Goal: Task Accomplishment & Management: Manage account settings

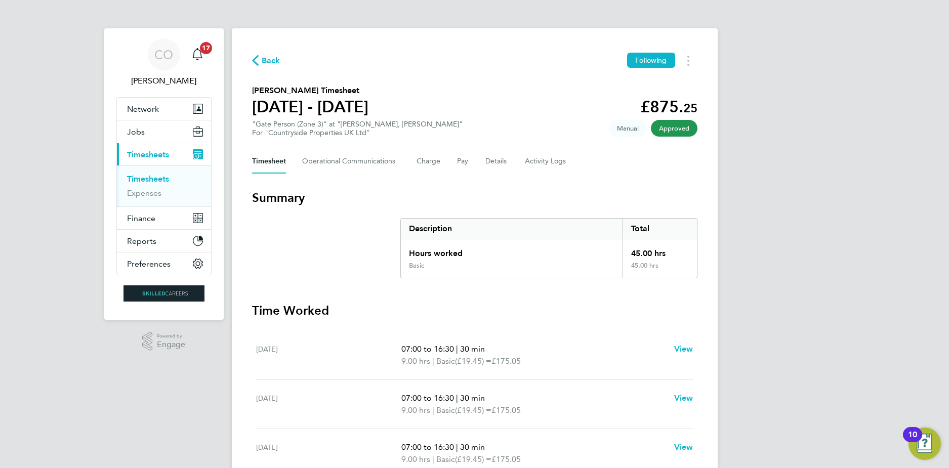
click at [262, 59] on span "Back" at bounding box center [271, 61] width 19 height 12
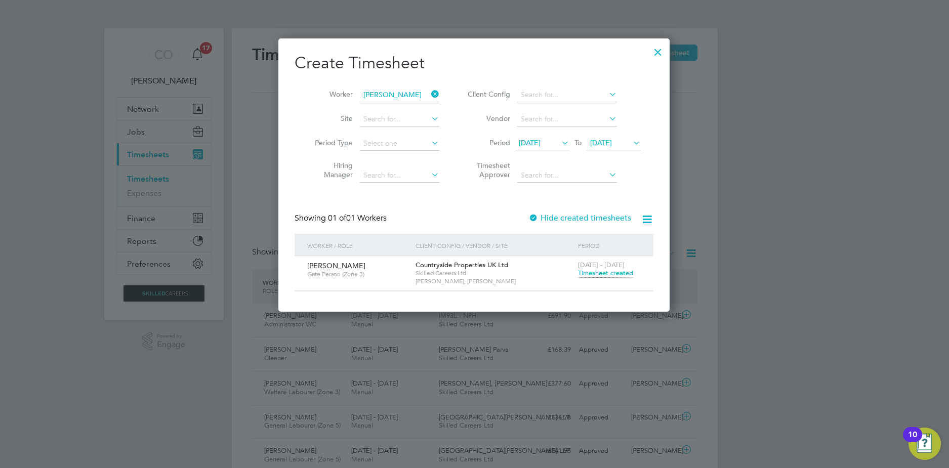
click at [658, 57] on div at bounding box center [658, 49] width 18 height 18
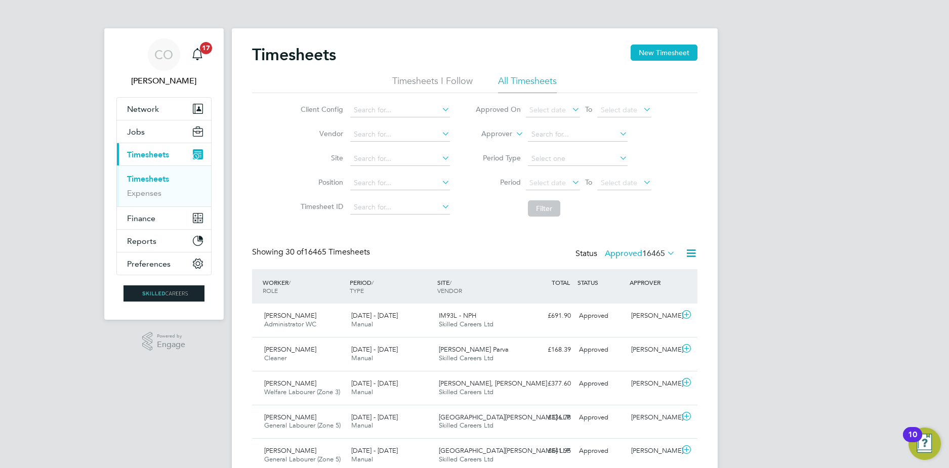
drag, startPoint x: 652, startPoint y: 59, endPoint x: 620, endPoint y: 56, distance: 32.5
click at [620, 56] on div "Timesheets New Timesheet" at bounding box center [474, 60] width 445 height 30
click at [682, 46] on button "New Timesheet" at bounding box center [663, 53] width 67 height 16
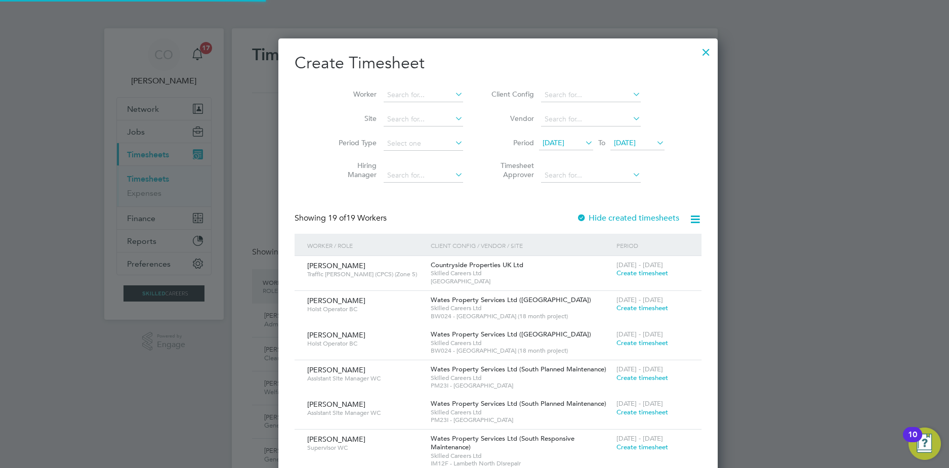
scroll to position [1340, 392]
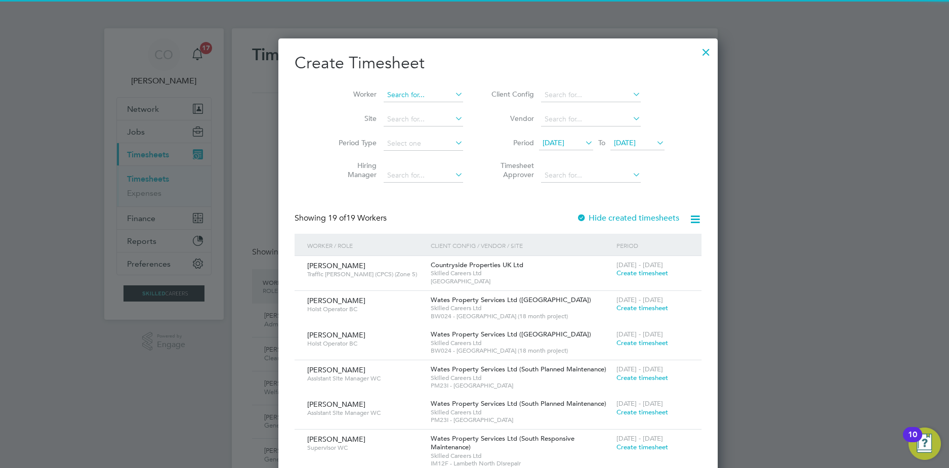
click at [411, 95] on input at bounding box center [423, 95] width 79 height 14
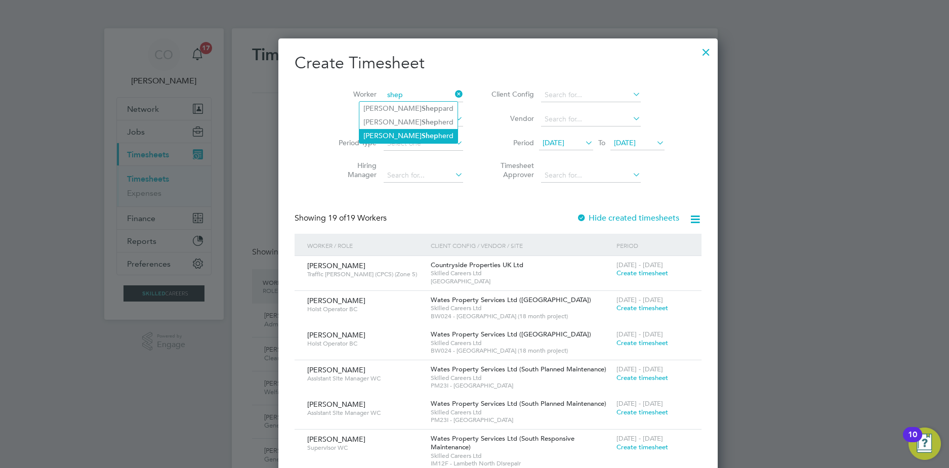
click at [422, 131] on li "Laura Shep herd" at bounding box center [408, 136] width 98 height 14
type input "Laura Shepherd"
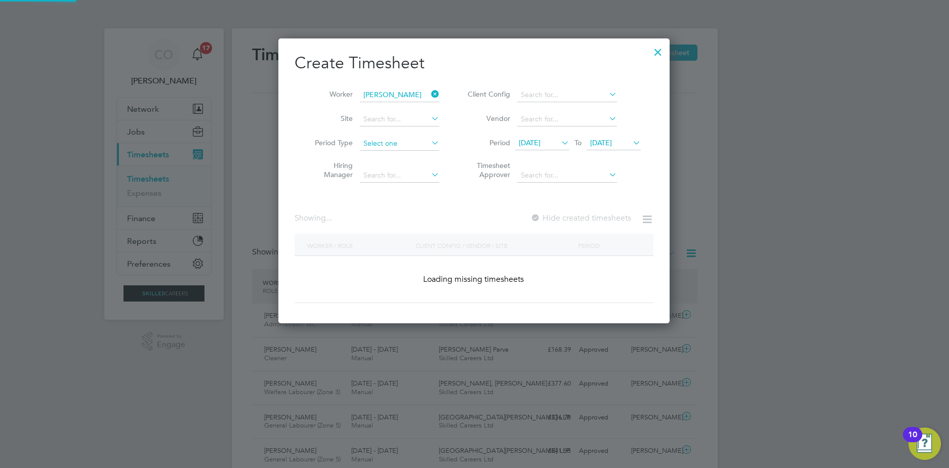
scroll to position [285, 392]
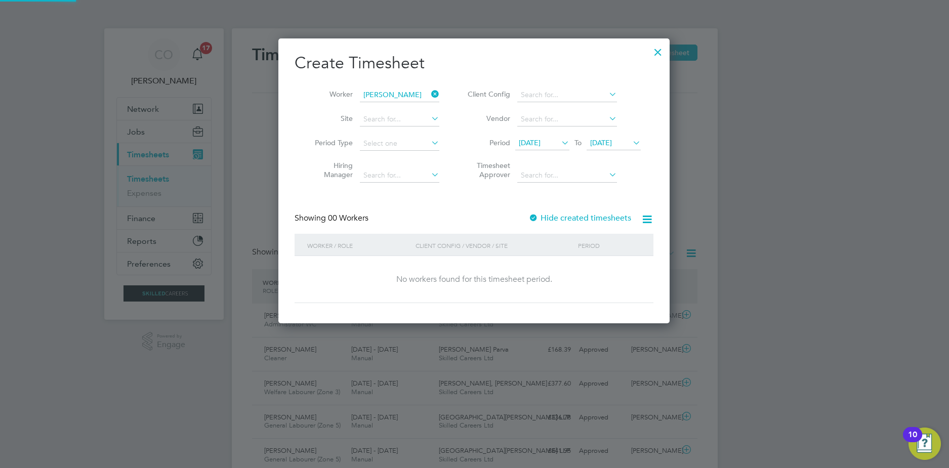
click at [546, 214] on div "Hide created timesheets" at bounding box center [580, 218] width 105 height 11
click at [556, 217] on label "Hide created timesheets" at bounding box center [579, 218] width 103 height 10
click at [540, 151] on li "Period 19 Sep 2025 To 26 Sep 2025" at bounding box center [552, 144] width 201 height 24
click at [536, 143] on span "19 Sep 2025" at bounding box center [530, 142] width 22 height 9
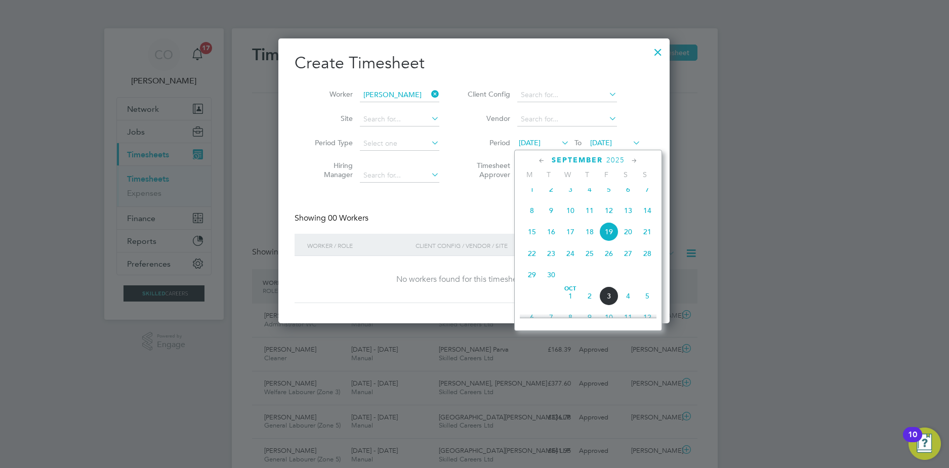
click at [538, 155] on div "September 2025 M T W T F S S Jun 1 2 3 4 5 6 7 8 9 10 11 12 13 14 15 16 17 18 1…" at bounding box center [588, 240] width 148 height 181
click at [540, 160] on icon at bounding box center [542, 160] width 10 height 11
click at [543, 162] on icon at bounding box center [542, 160] width 10 height 11
click at [551, 197] on span "Jul 1" at bounding box center [550, 194] width 19 height 19
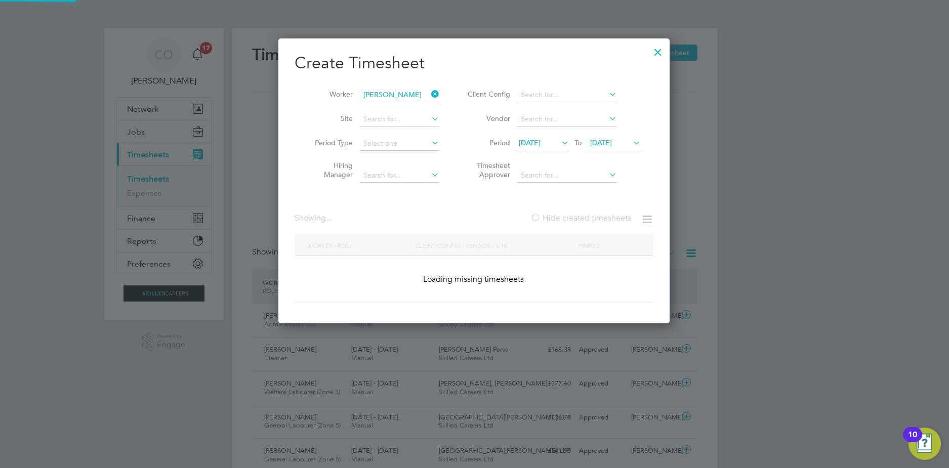
scroll to position [797, 392]
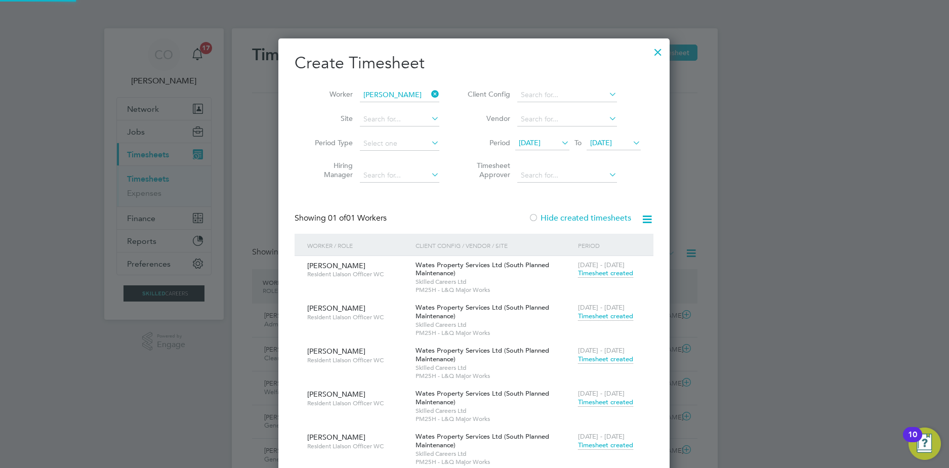
click at [612, 143] on span "26 Sep 2025" at bounding box center [601, 142] width 22 height 9
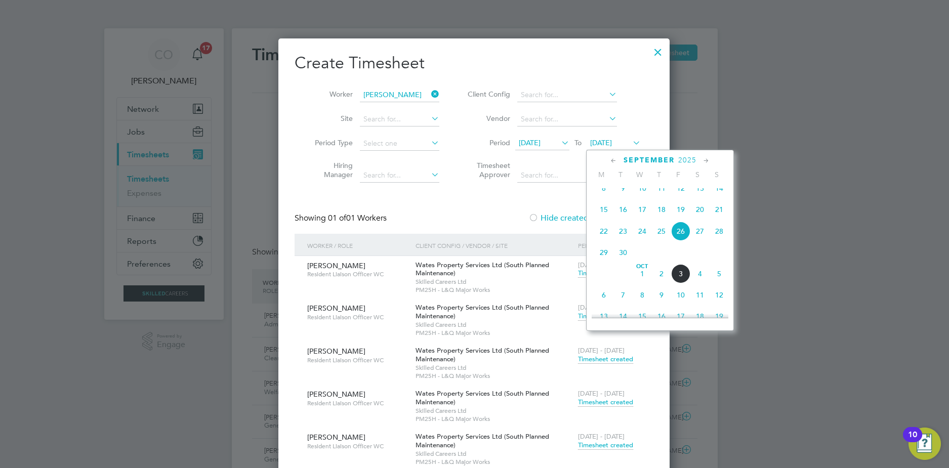
click at [610, 163] on icon at bounding box center [614, 160] width 10 height 11
click at [614, 161] on icon at bounding box center [614, 160] width 10 height 11
drag, startPoint x: 723, startPoint y: 220, endPoint x: 707, endPoint y: 220, distance: 16.2
click at [722, 219] on span "13" at bounding box center [718, 215] width 19 height 19
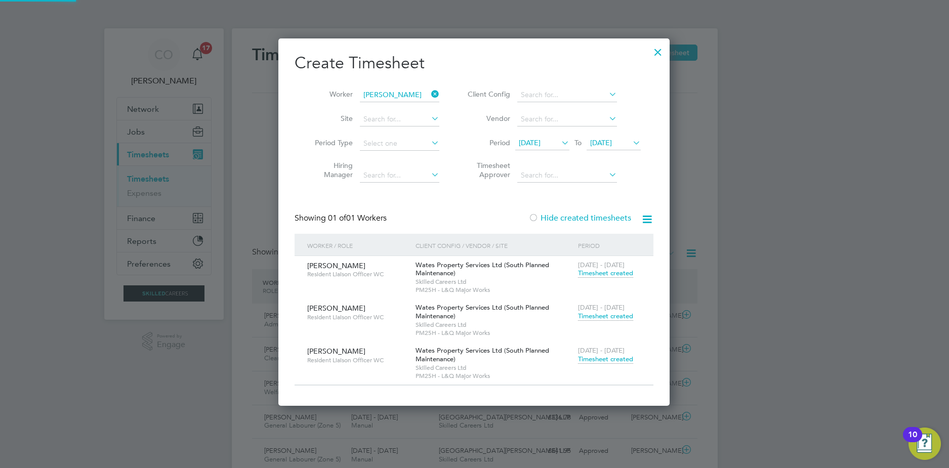
scroll to position [368, 392]
click at [539, 218] on label "Hide created timesheets" at bounding box center [579, 218] width 103 height 10
click at [543, 219] on label "Hide created timesheets" at bounding box center [579, 218] width 103 height 10
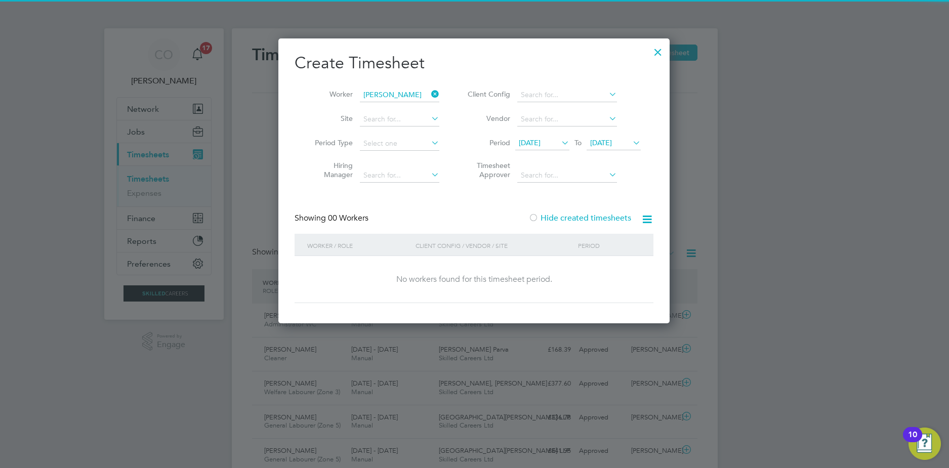
click at [543, 219] on label "Hide created timesheets" at bounding box center [579, 218] width 103 height 10
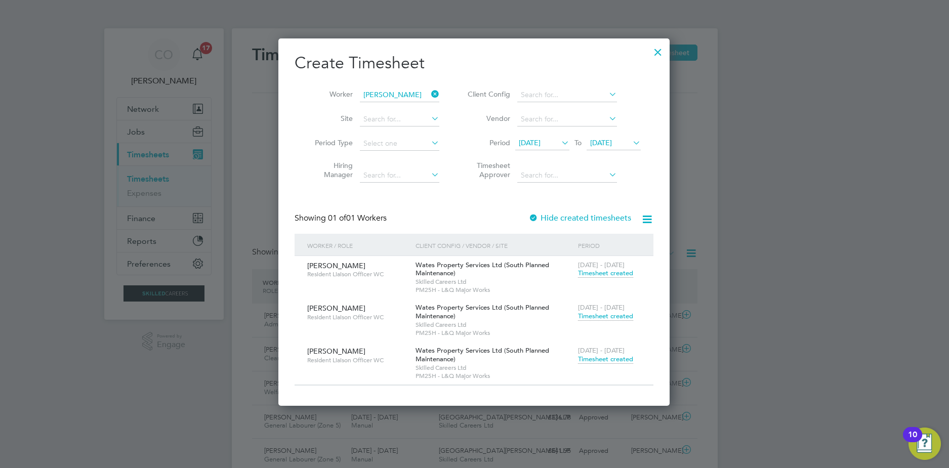
click at [591, 274] on span "Timesheet created" at bounding box center [605, 273] width 55 height 9
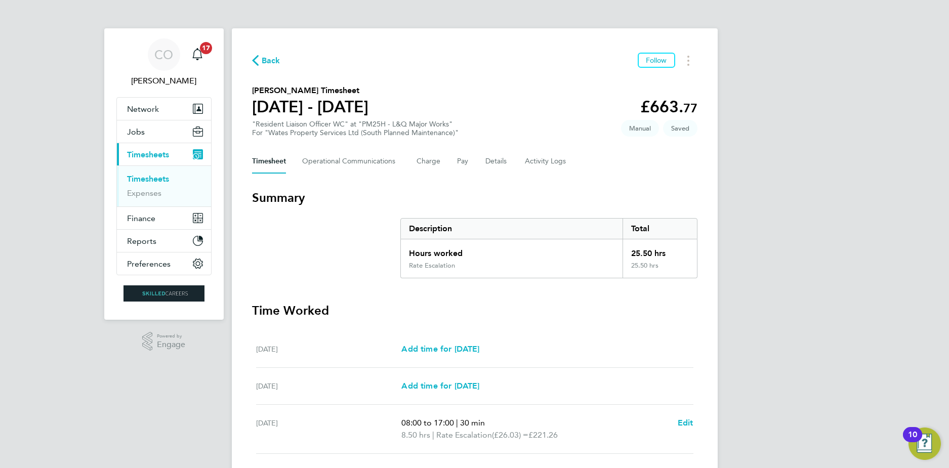
click at [273, 60] on span "Back" at bounding box center [271, 61] width 19 height 12
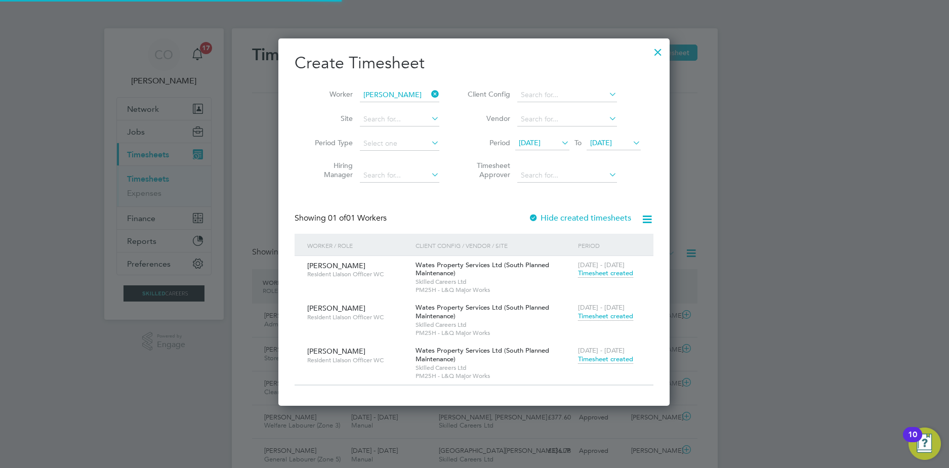
click at [594, 313] on span "Timesheet created" at bounding box center [605, 316] width 55 height 9
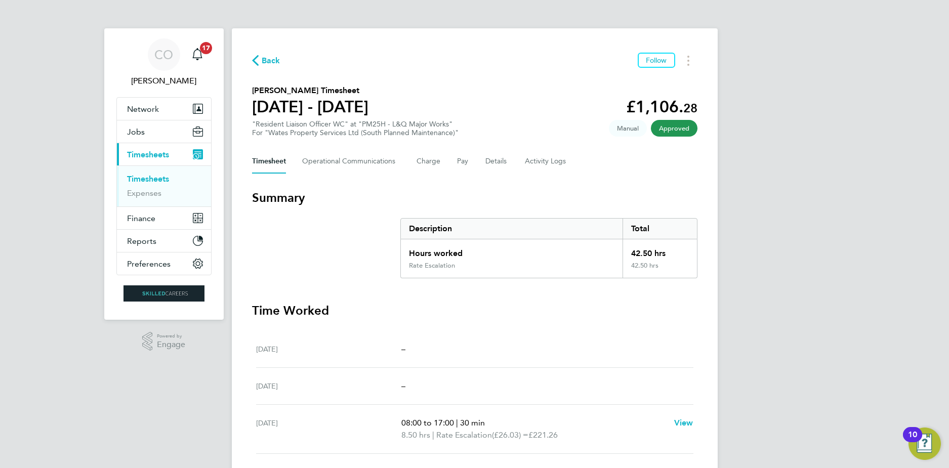
click at [258, 64] on icon "button" at bounding box center [255, 60] width 7 height 11
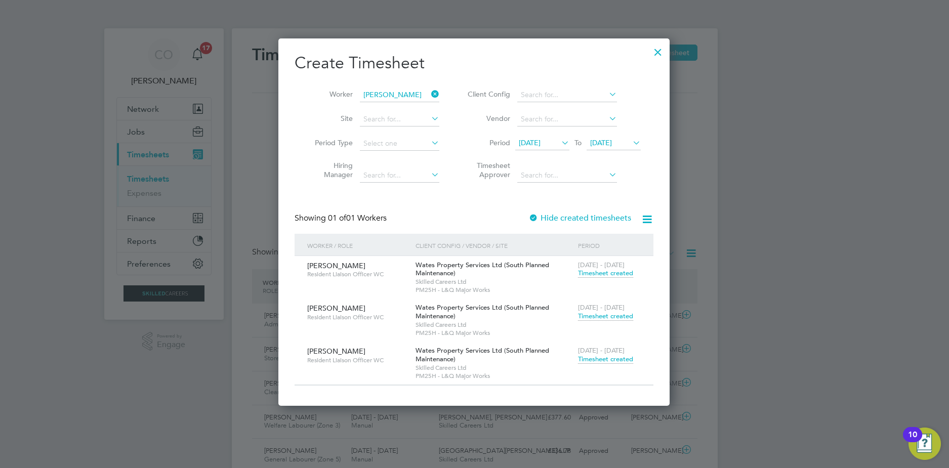
click at [615, 274] on span "Timesheet created" at bounding box center [605, 273] width 55 height 9
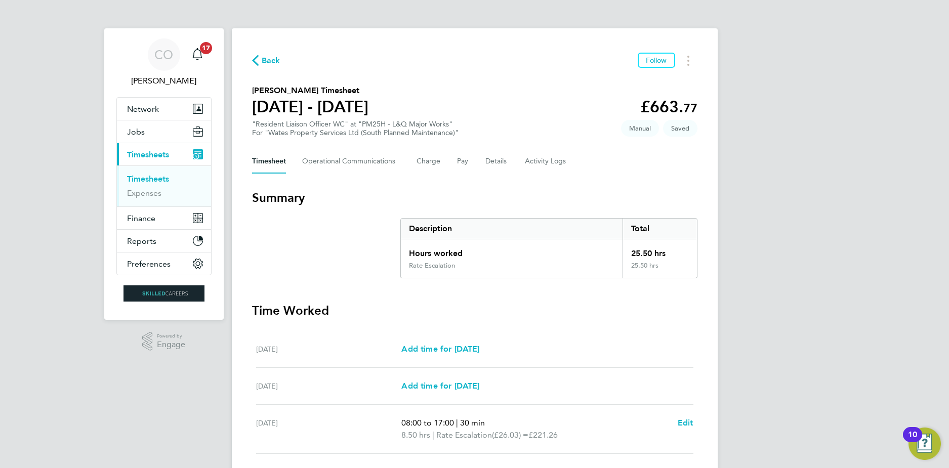
click at [264, 58] on span "Back" at bounding box center [271, 61] width 19 height 12
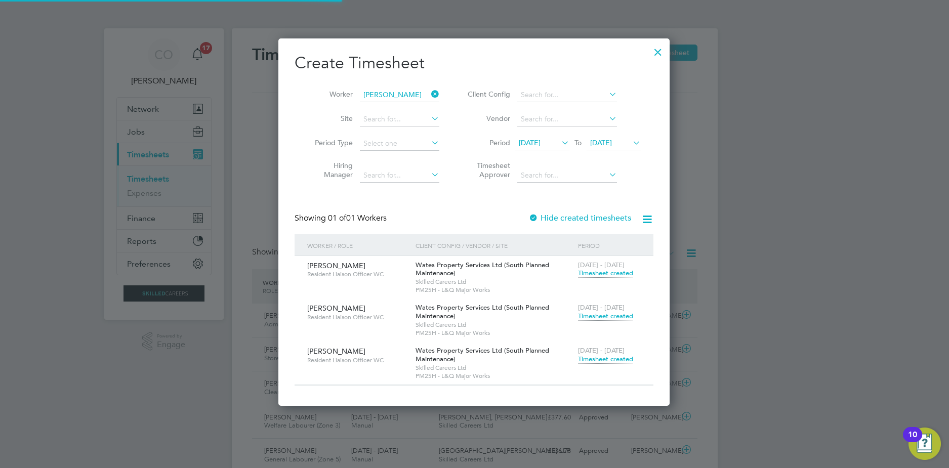
scroll to position [26, 88]
click at [429, 95] on icon at bounding box center [429, 94] width 0 height 14
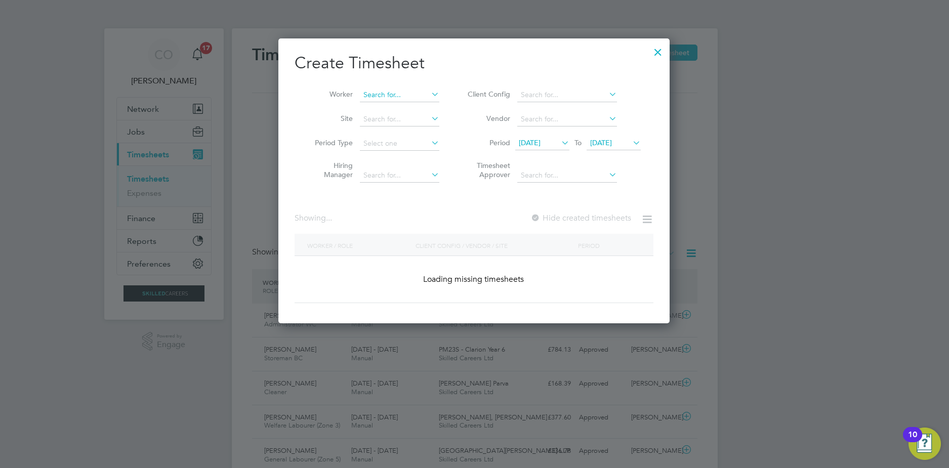
click at [386, 101] on input at bounding box center [399, 95] width 79 height 14
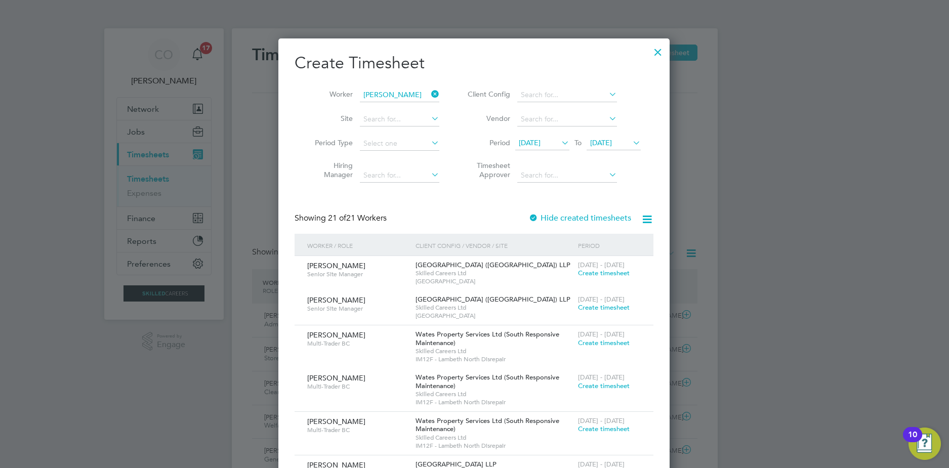
click at [393, 125] on li "Glynn Oakley" at bounding box center [421, 122] width 125 height 14
type input "[PERSON_NAME]"
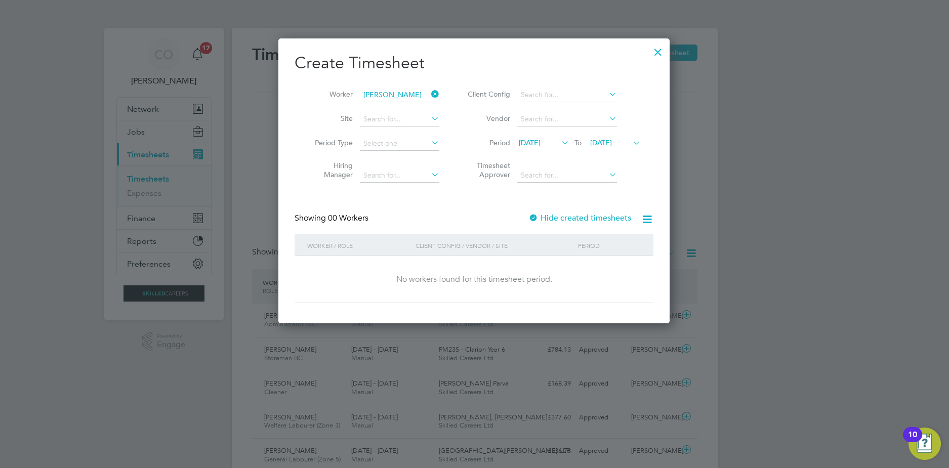
click at [545, 148] on span "01 Jul 2025" at bounding box center [542, 144] width 54 height 14
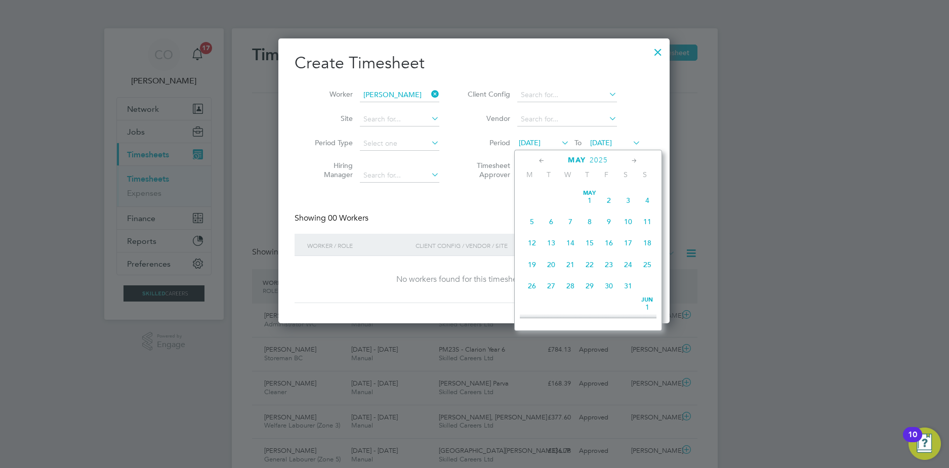
click at [527, 222] on span "5" at bounding box center [531, 221] width 19 height 19
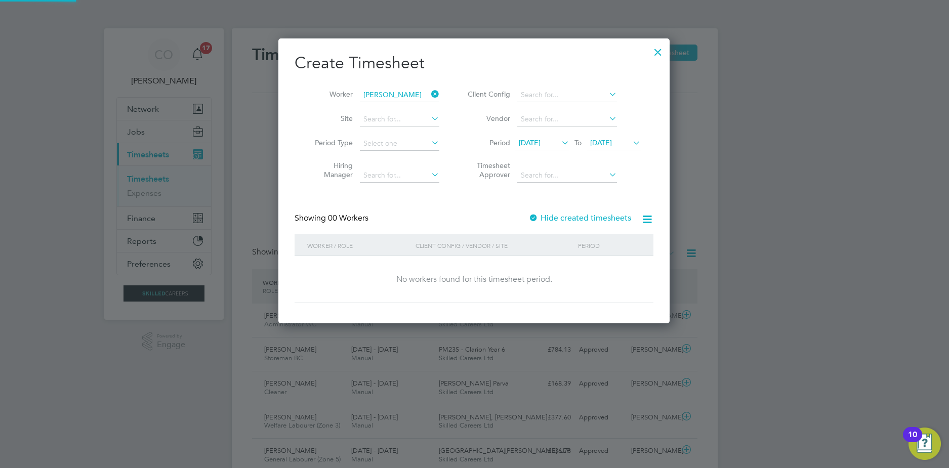
click at [610, 127] on li "Vendor" at bounding box center [552, 119] width 201 height 24
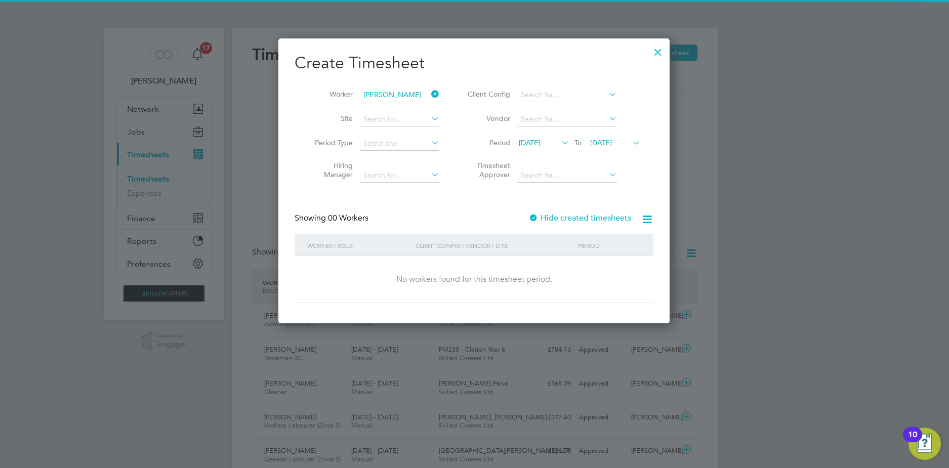
click at [612, 141] on span "13 Jul 2025" at bounding box center [601, 142] width 22 height 9
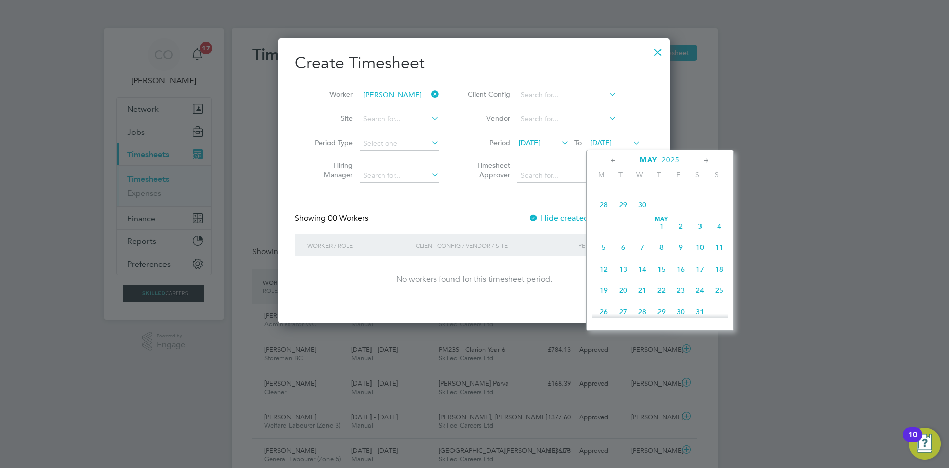
click at [719, 257] on span "11" at bounding box center [718, 247] width 19 height 19
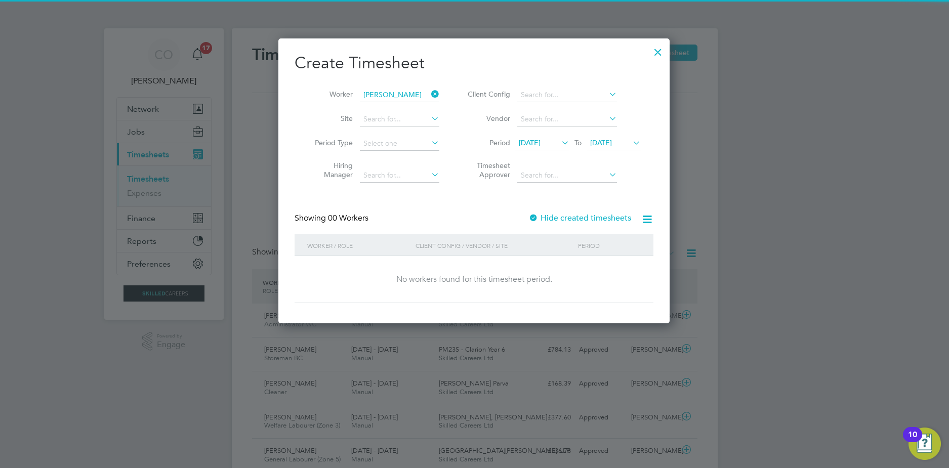
click at [550, 213] on div "Hide created timesheets" at bounding box center [580, 218] width 105 height 11
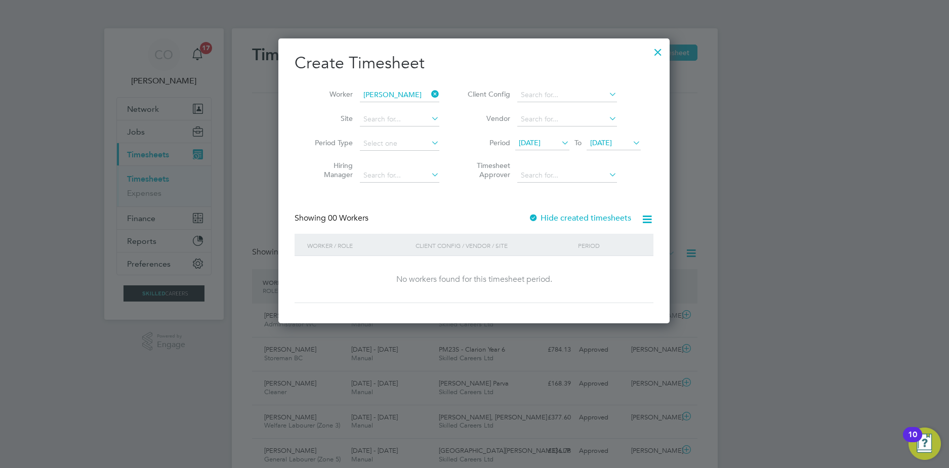
click at [556, 218] on label "Hide created timesheets" at bounding box center [579, 218] width 103 height 10
click at [560, 218] on label "Hide created timesheets" at bounding box center [579, 218] width 103 height 10
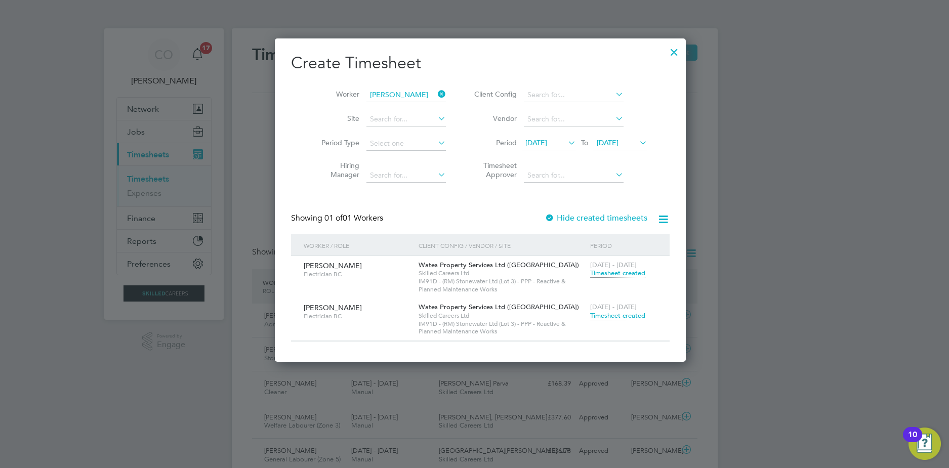
click at [612, 275] on span "Timesheet created" at bounding box center [617, 273] width 55 height 9
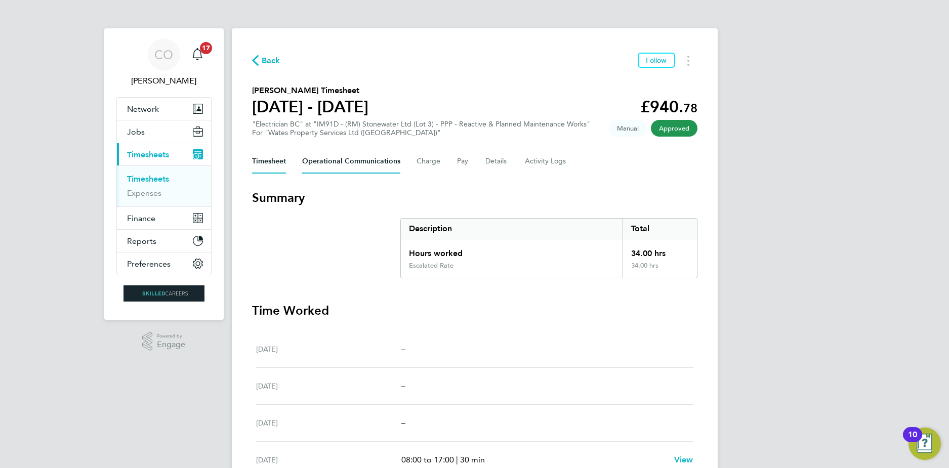
click at [353, 163] on Communications-tab "Operational Communications" at bounding box center [351, 161] width 98 height 24
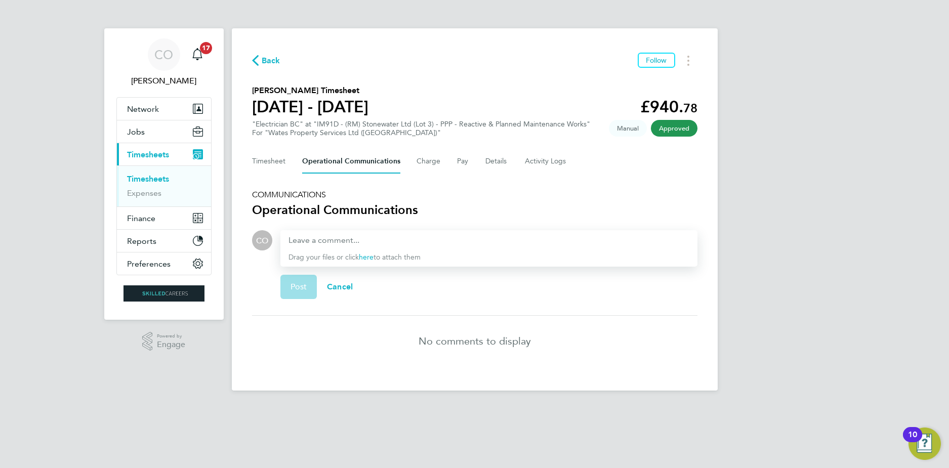
click at [441, 171] on div "Timesheet Operational Communications Charge Pay Details Activity Logs" at bounding box center [474, 161] width 445 height 24
click at [430, 162] on button "Charge" at bounding box center [428, 161] width 24 height 24
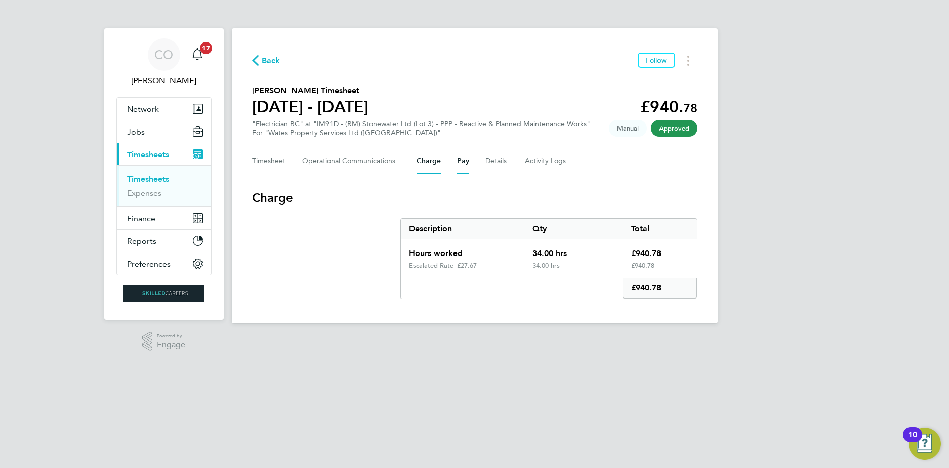
click at [464, 160] on button "Pay" at bounding box center [463, 161] width 12 height 24
click at [489, 161] on button "Details" at bounding box center [496, 161] width 23 height 24
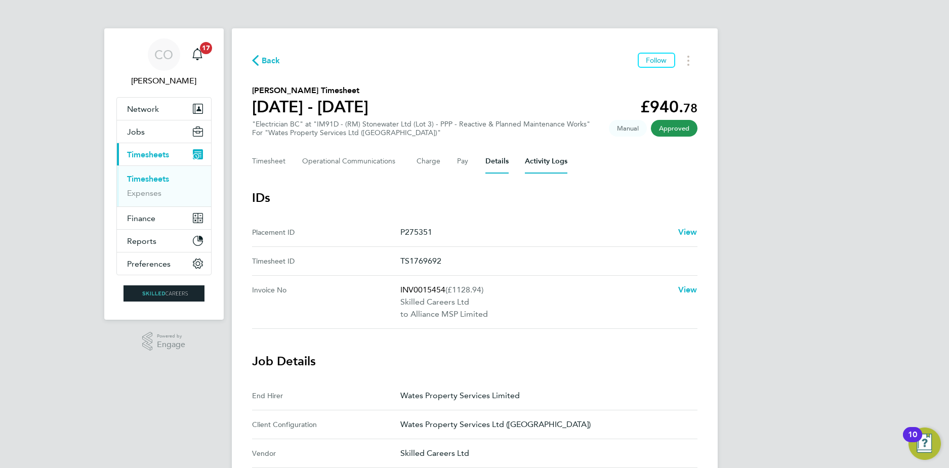
drag, startPoint x: 568, startPoint y: 152, endPoint x: 548, endPoint y: 158, distance: 20.3
click at [562, 153] on div "Timesheet Operational Communications Charge Pay Details Activity Logs" at bounding box center [474, 161] width 445 height 24
click at [548, 158] on Logs-tab "Activity Logs" at bounding box center [546, 161] width 42 height 24
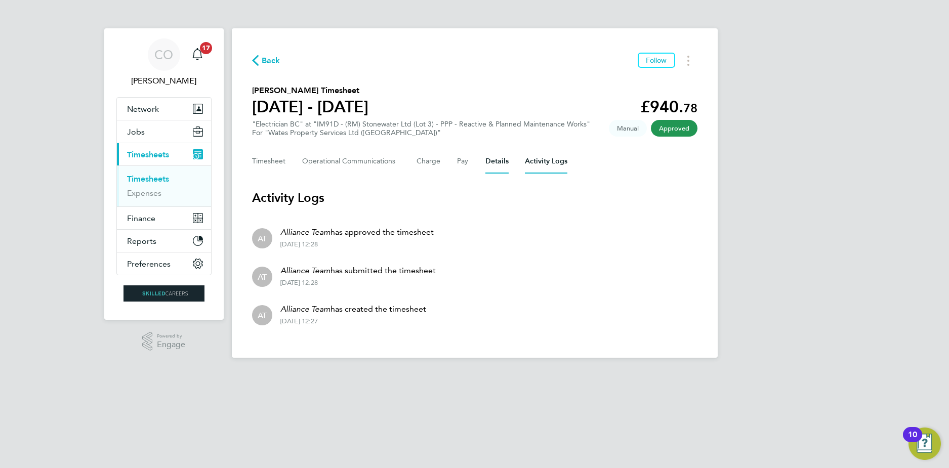
click at [485, 168] on button "Details" at bounding box center [496, 161] width 23 height 24
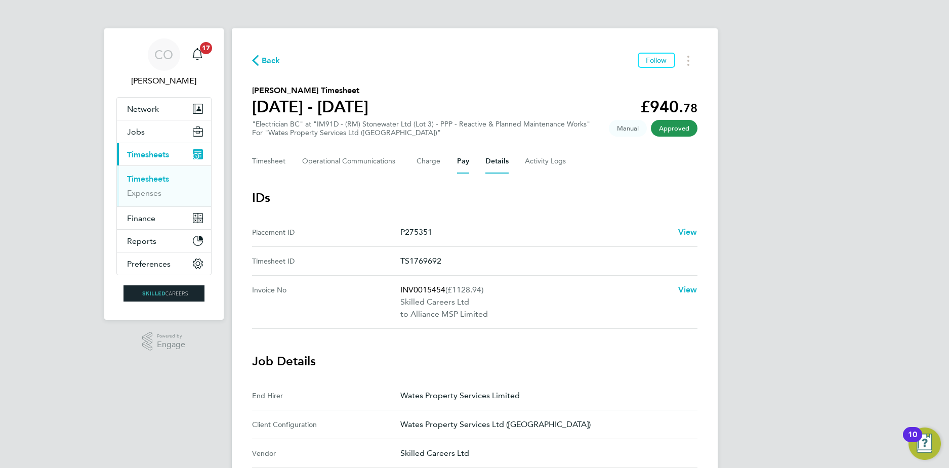
click at [457, 167] on button "Pay" at bounding box center [463, 161] width 12 height 24
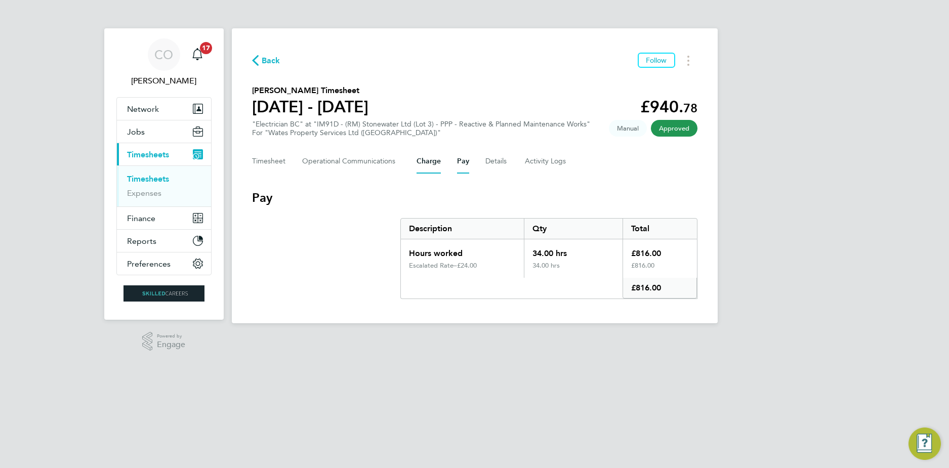
click at [430, 164] on button "Charge" at bounding box center [428, 161] width 24 height 24
click at [388, 164] on Communications-tab "Operational Communications" at bounding box center [351, 161] width 98 height 24
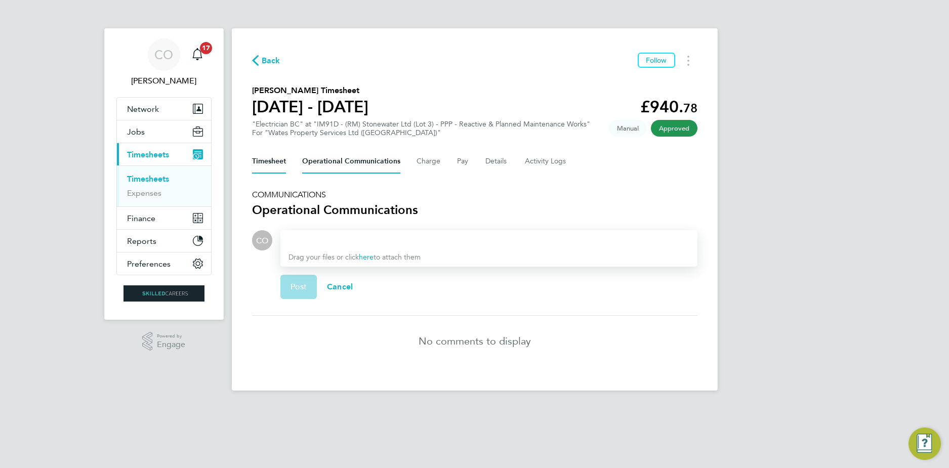
click at [282, 163] on button "Timesheet" at bounding box center [269, 161] width 34 height 24
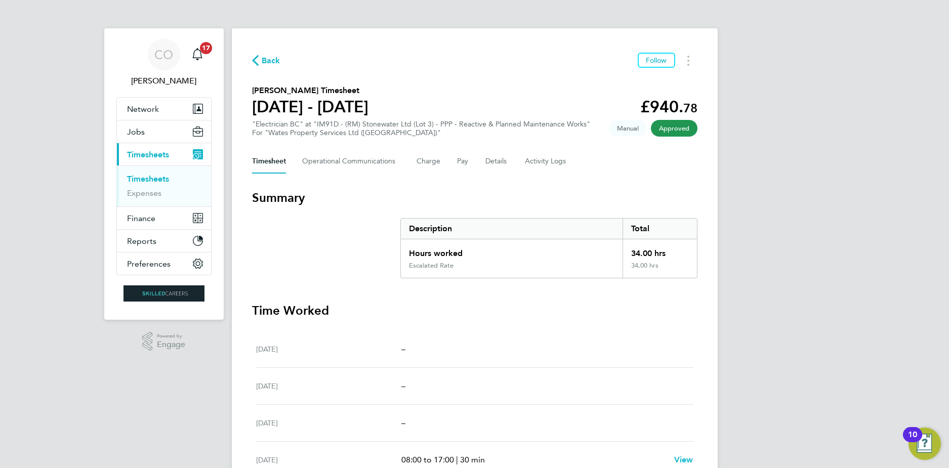
click at [267, 63] on span "Back" at bounding box center [271, 61] width 19 height 12
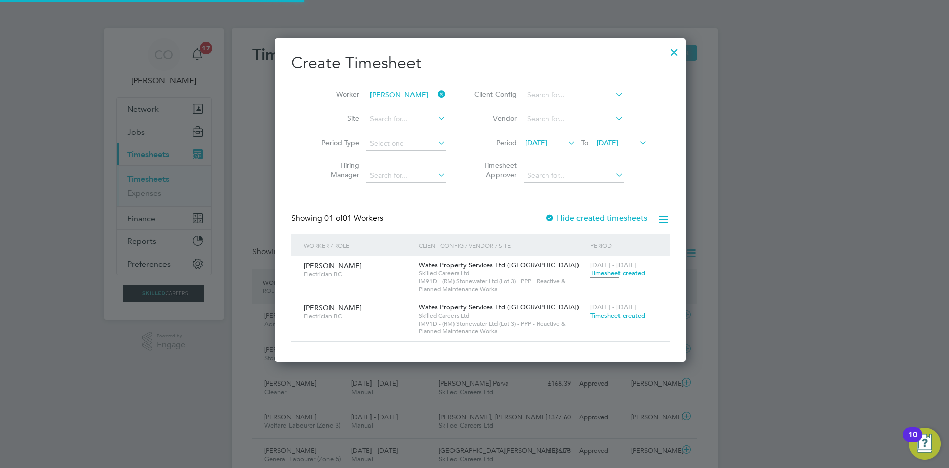
scroll to position [26, 88]
click at [665, 54] on div at bounding box center [674, 49] width 18 height 18
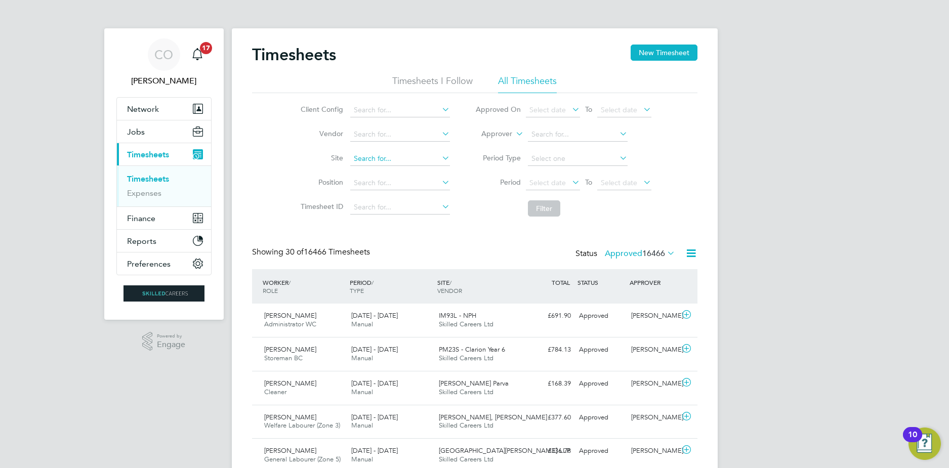
click at [379, 158] on input at bounding box center [400, 159] width 100 height 14
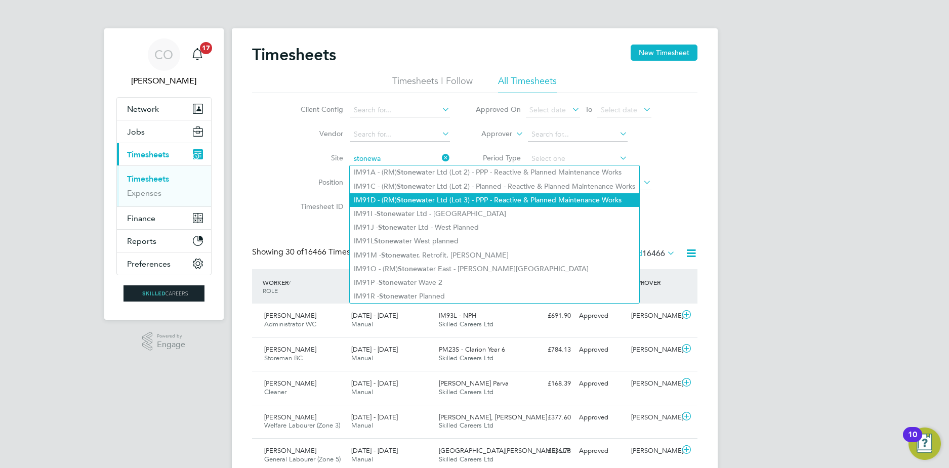
click at [470, 197] on li "IM91D - (RM) Stonewa ter Ltd (Lot 3) - PPP - Reactive & Planned Maintenance Wor…" at bounding box center [494, 200] width 289 height 14
type input "IM91D - (RM) Stonewater Ltd (Lot 3) - PPP - Reactive & Planned Maintenance Works"
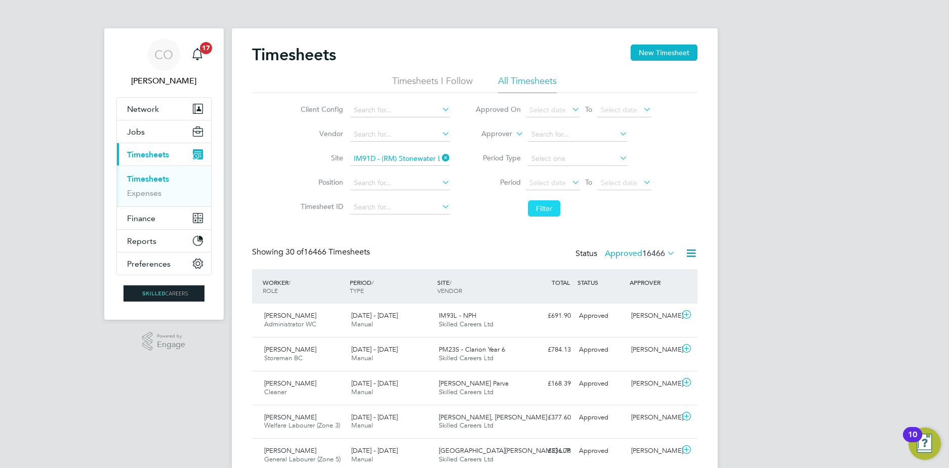
click at [539, 208] on button "Filter" at bounding box center [544, 208] width 32 height 16
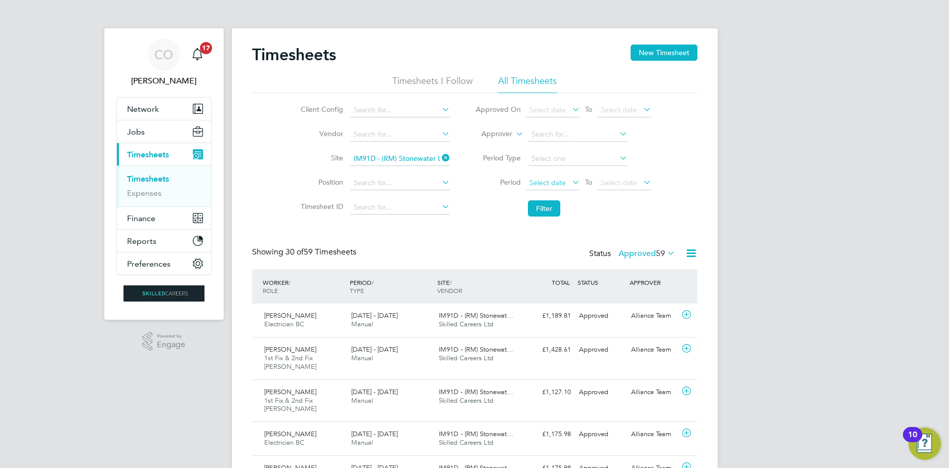
click at [547, 182] on span "Select date" at bounding box center [547, 182] width 36 height 9
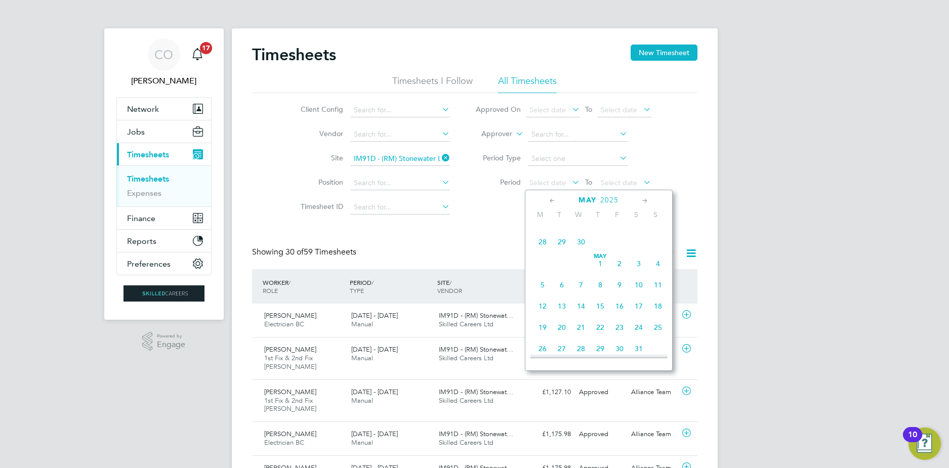
click at [640, 269] on span "3" at bounding box center [638, 263] width 19 height 19
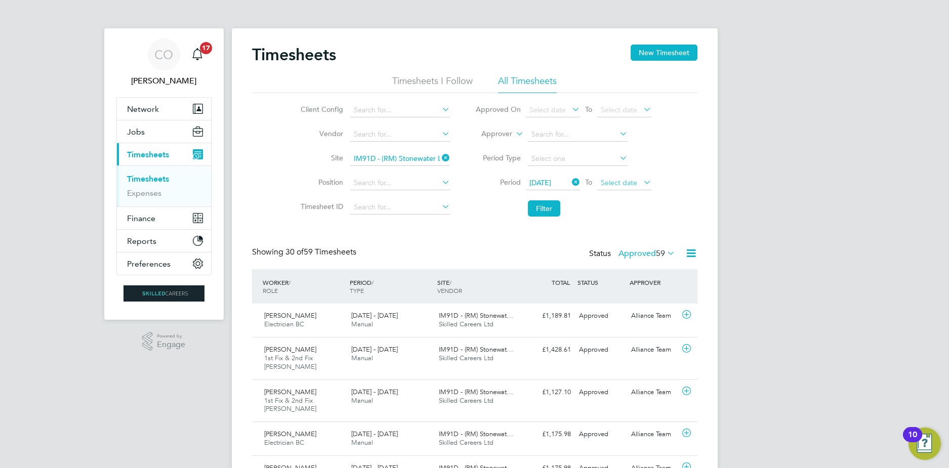
click at [627, 188] on span "Select date" at bounding box center [624, 184] width 54 height 14
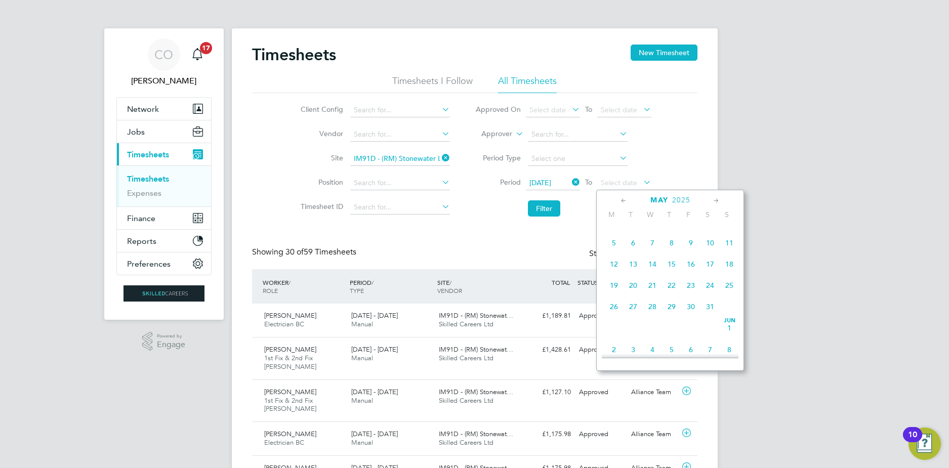
click at [688, 250] on span "9" at bounding box center [690, 242] width 19 height 19
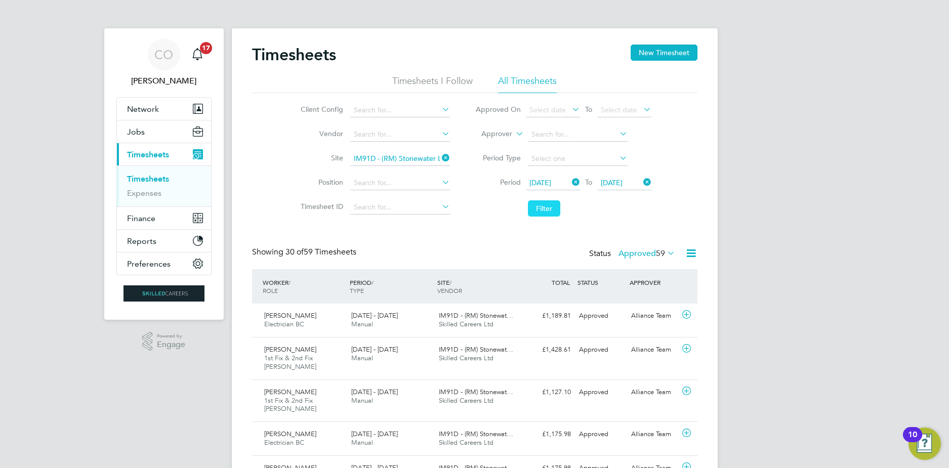
click at [550, 206] on button "Filter" at bounding box center [544, 208] width 32 height 16
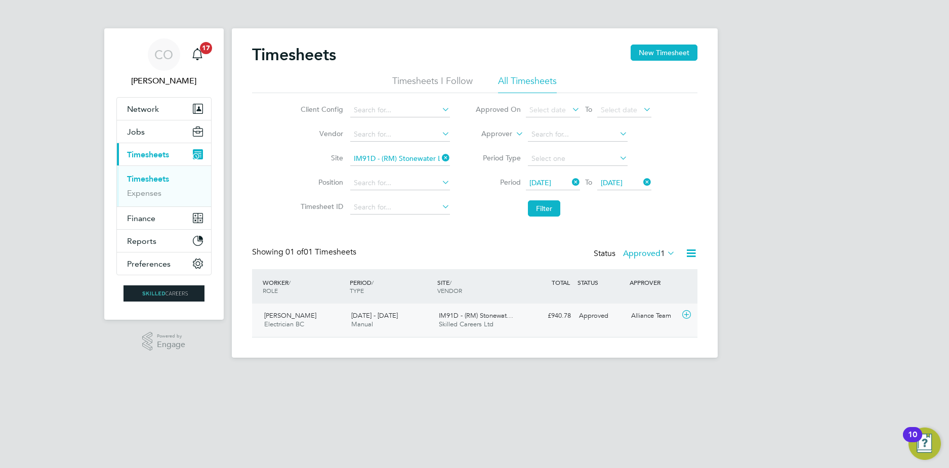
click at [577, 323] on div "Approved" at bounding box center [601, 316] width 53 height 17
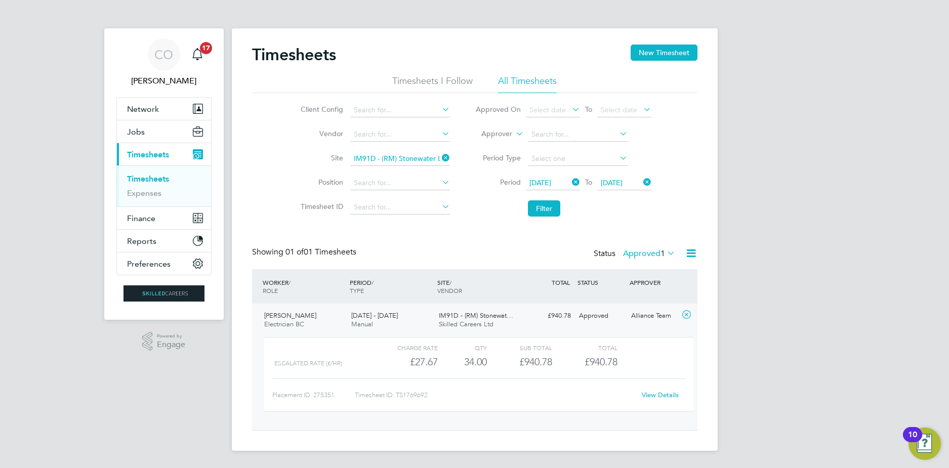
click at [657, 254] on label "Approved 1" at bounding box center [649, 253] width 52 height 10
click at [663, 270] on li "All" at bounding box center [647, 271] width 47 height 14
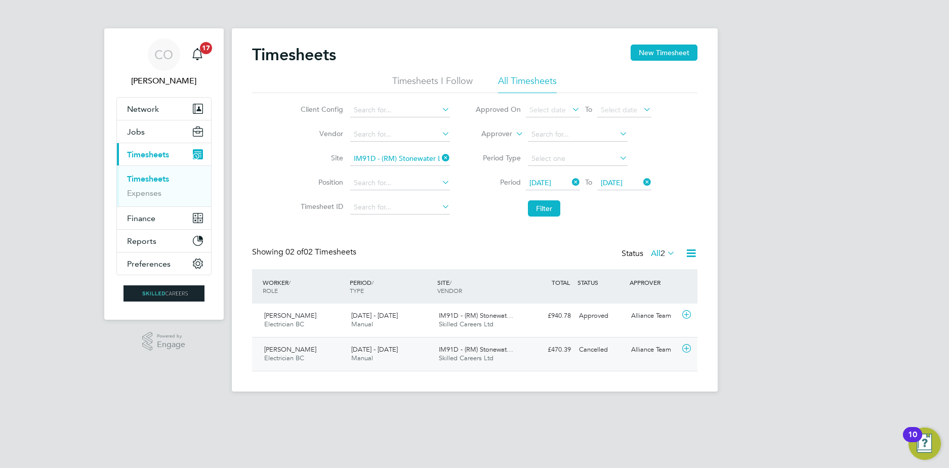
click at [469, 348] on span "IM91D - (RM) Stonewat…" at bounding box center [476, 349] width 74 height 9
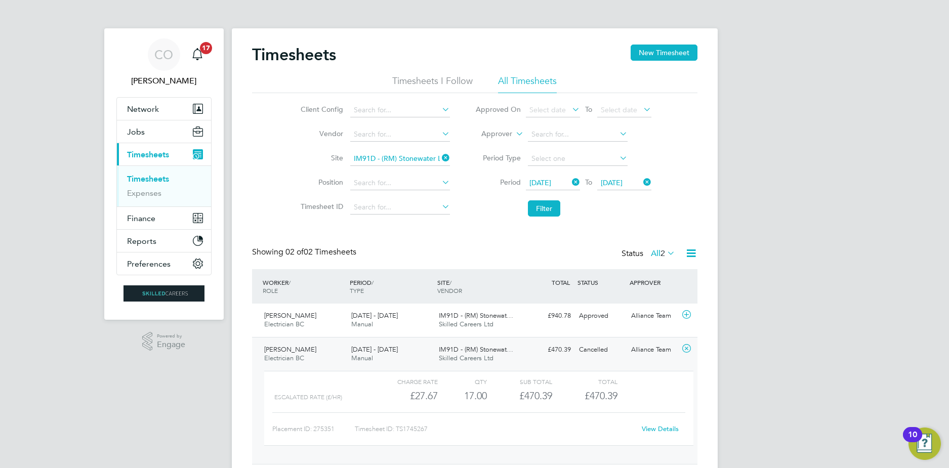
click at [482, 351] on span "IM91D - (RM) Stonewat…" at bounding box center [476, 349] width 74 height 9
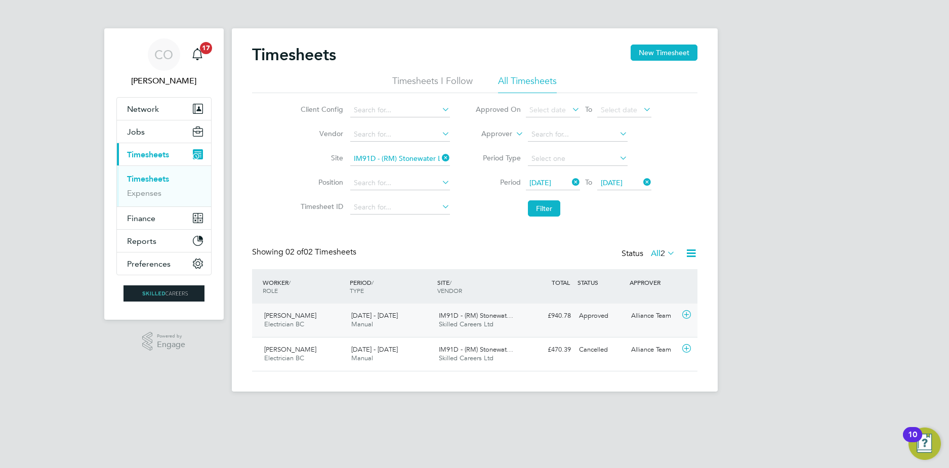
click at [474, 318] on span "IM91D - (RM) Stonewat…" at bounding box center [476, 315] width 74 height 9
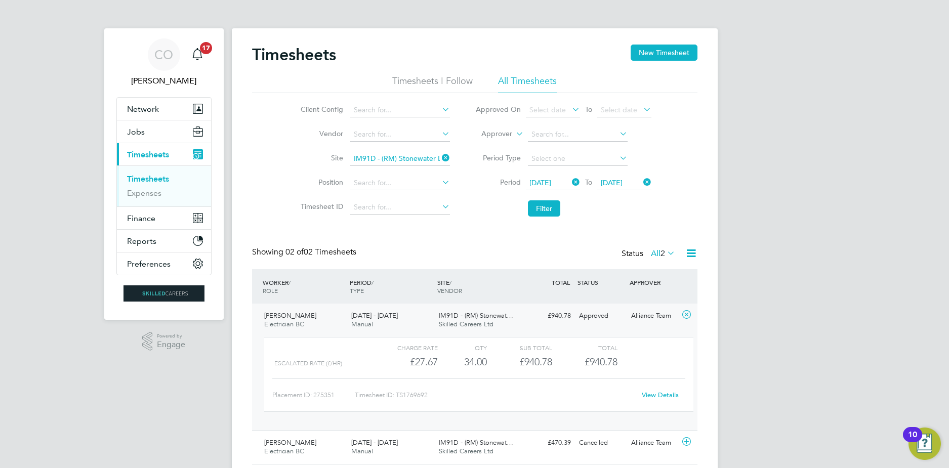
click at [474, 314] on span "IM91D - (RM) Stonewat…" at bounding box center [476, 315] width 74 height 9
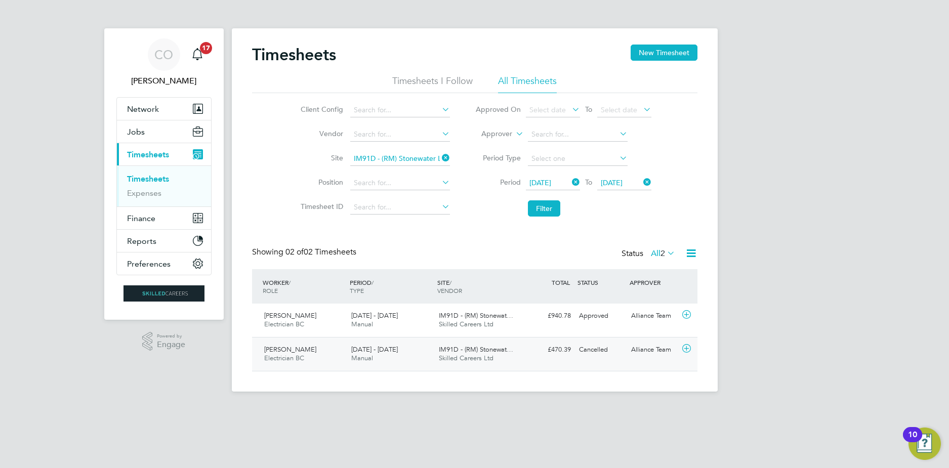
click at [481, 363] on div "IM91D - (RM) Stonewat… Skilled Careers Ltd" at bounding box center [479, 354] width 88 height 25
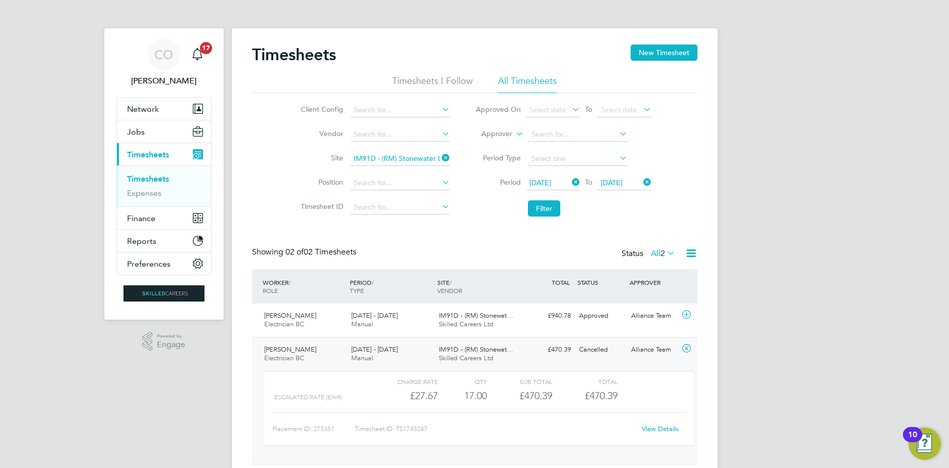
click at [473, 351] on span "IM91D - (RM) Stonewat…" at bounding box center [476, 349] width 74 height 9
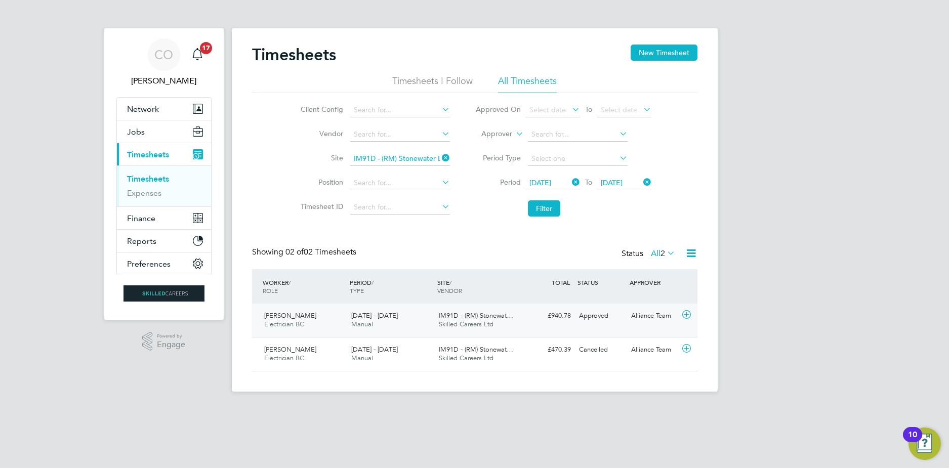
click at [486, 319] on span "IM91D - (RM) Stonewat…" at bounding box center [476, 315] width 74 height 9
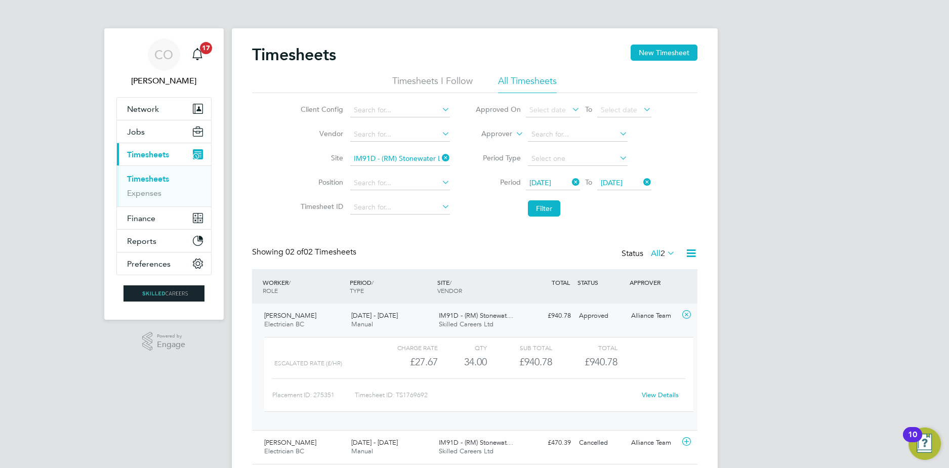
click at [396, 322] on div "3 - 9 May 2025 Manual" at bounding box center [391, 320] width 88 height 25
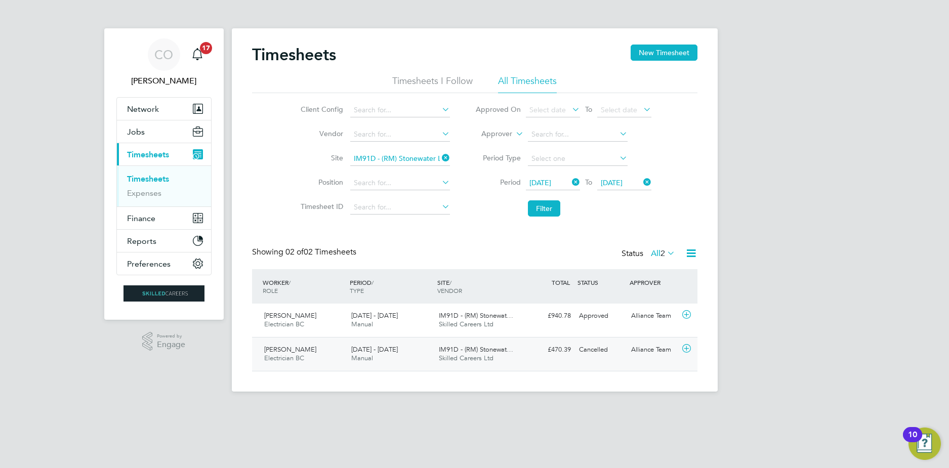
click at [409, 347] on div "3 - 9 May 2025 Manual" at bounding box center [391, 354] width 88 height 25
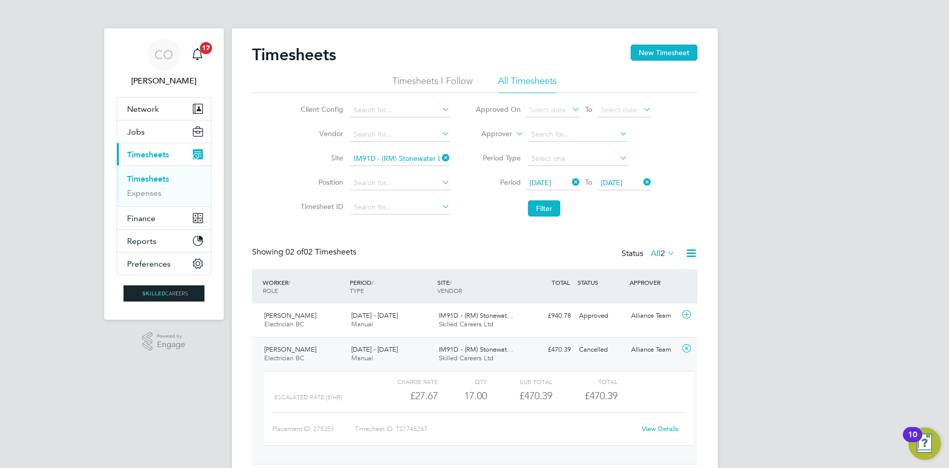
scroll to position [33, 0]
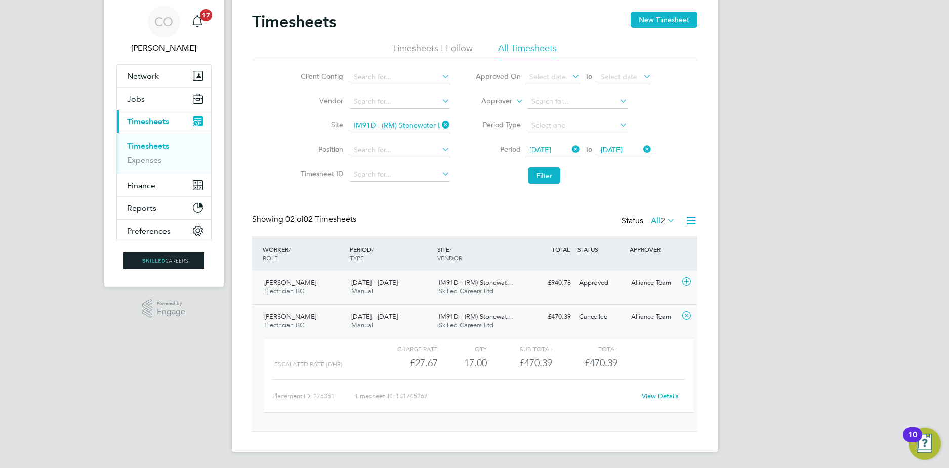
click at [492, 296] on div "IM91D - (RM) Stonewat… Skilled Careers Ltd" at bounding box center [479, 287] width 88 height 25
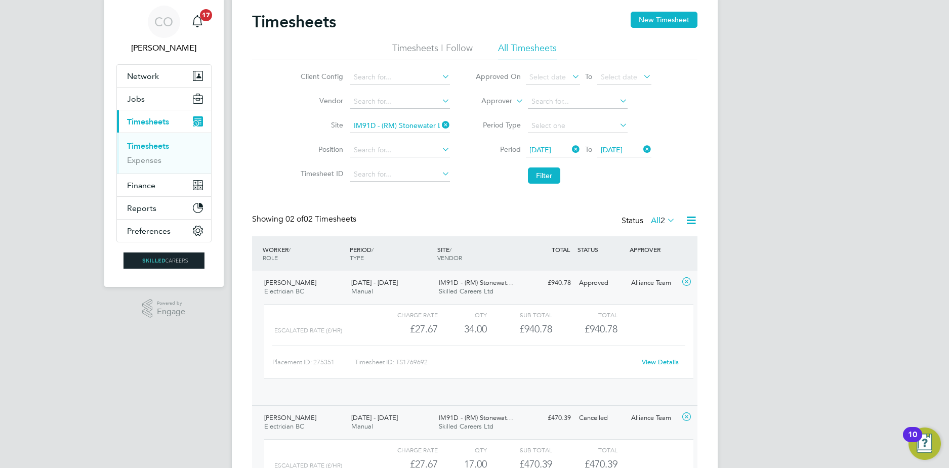
scroll to position [17, 99]
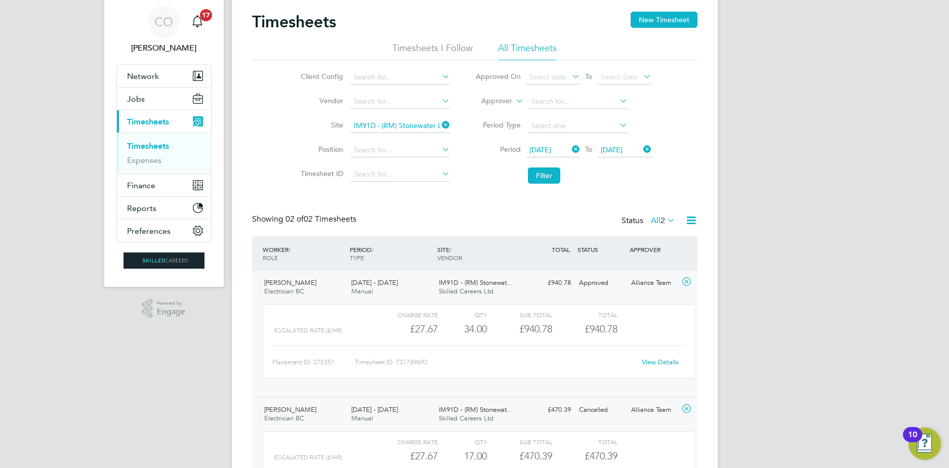
click at [655, 362] on link "View Details" at bounding box center [660, 362] width 37 height 9
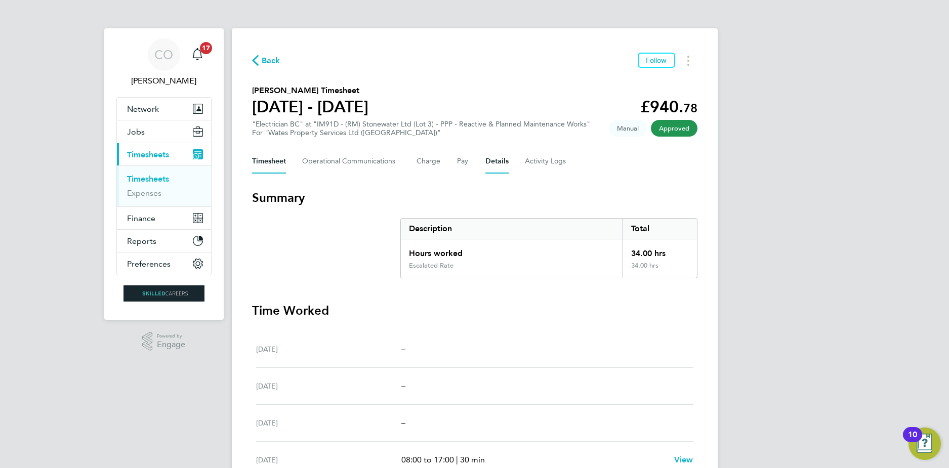
click at [497, 150] on button "Details" at bounding box center [496, 161] width 23 height 24
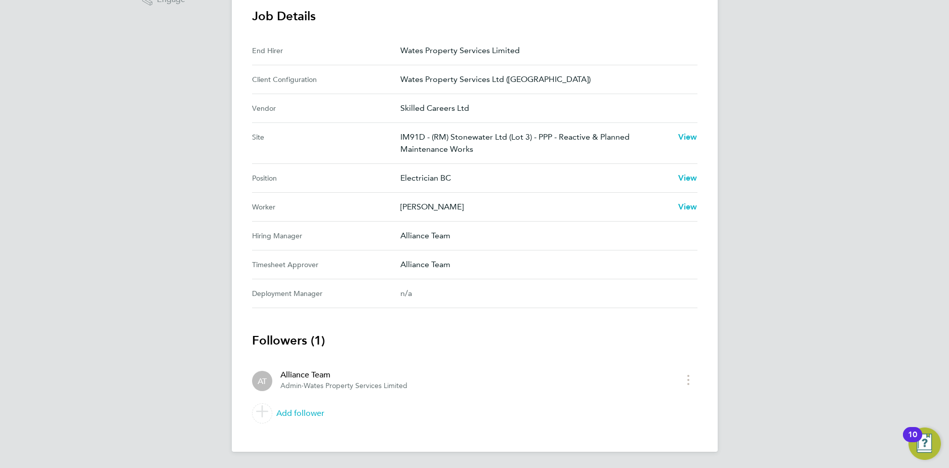
scroll to position [41, 0]
